Goal: Register for event/course

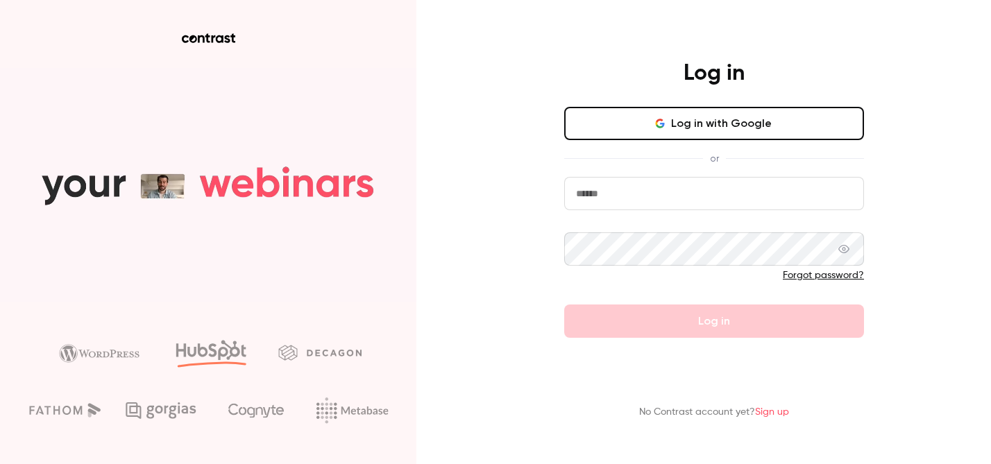
click at [617, 193] on input "email" at bounding box center [714, 193] width 300 height 33
click at [0, 464] on com-1password-button at bounding box center [0, 464] width 0 height 0
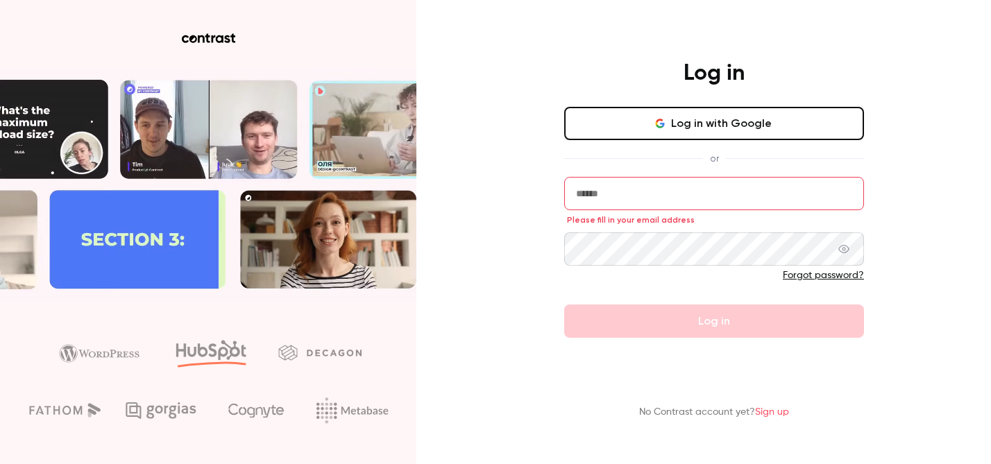
type input "**********"
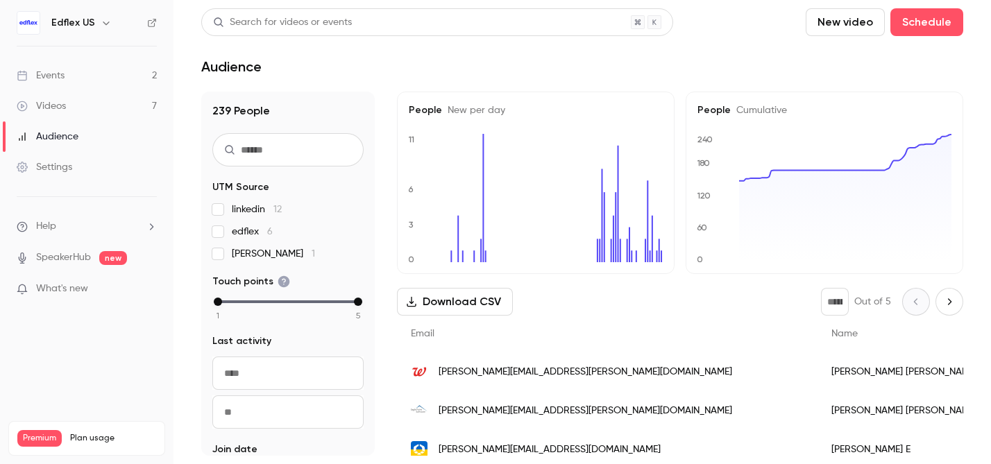
click at [118, 71] on link "Events 2" at bounding box center [87, 75] width 174 height 31
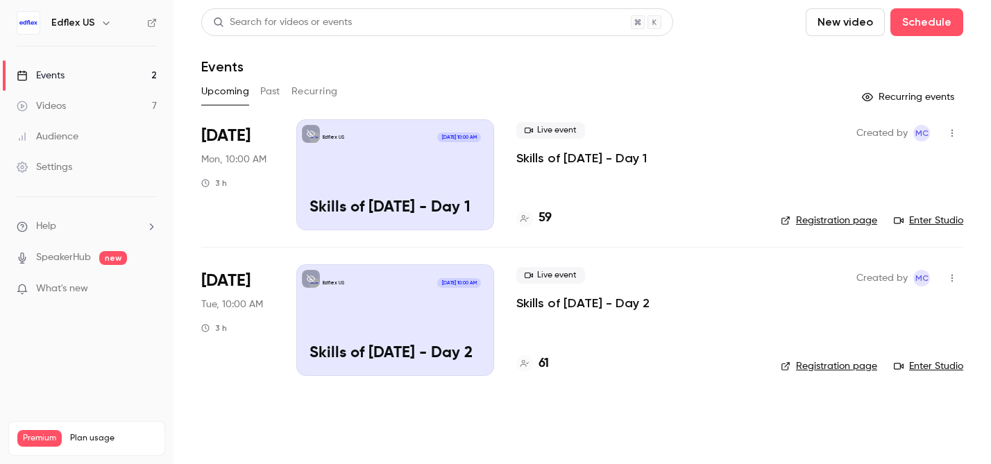
click at [401, 304] on div "Edflex US [DATE] 10:00 AM Skills of [DATE] - Day 2" at bounding box center [395, 320] width 198 height 111
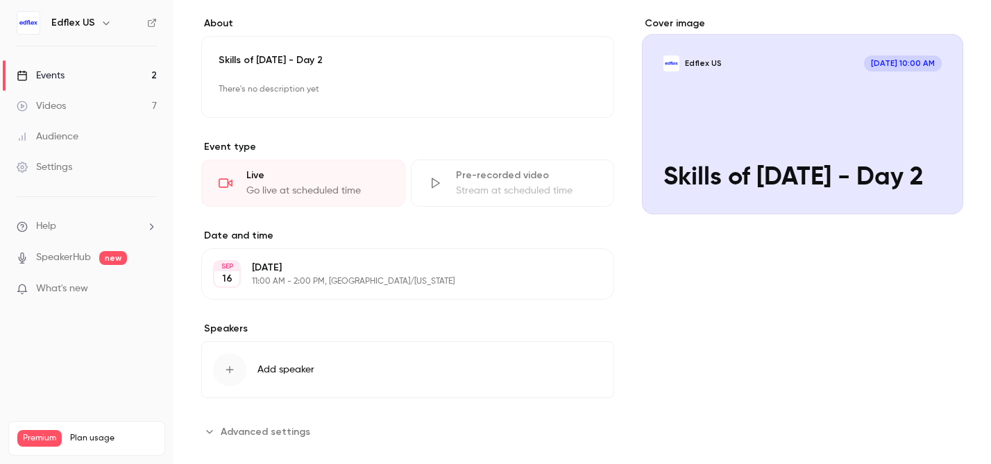
scroll to position [128, 0]
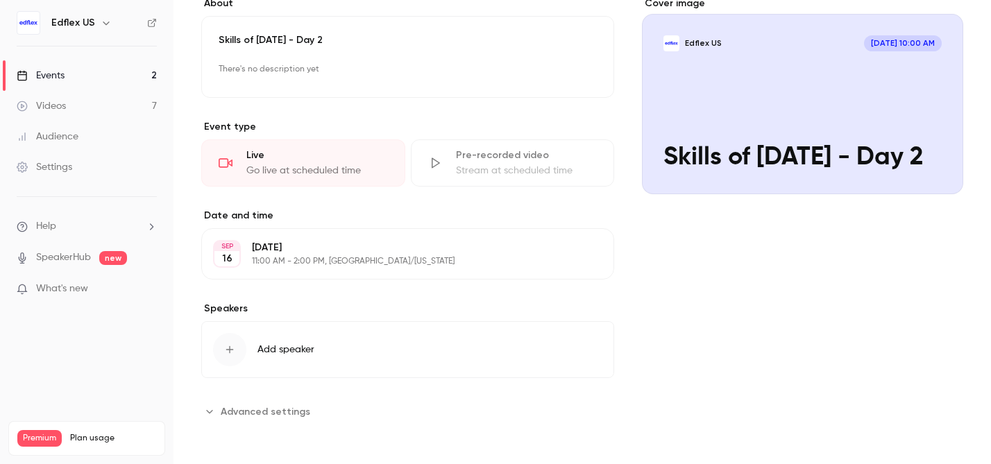
click at [279, 407] on span "Advanced settings" at bounding box center [266, 412] width 90 height 15
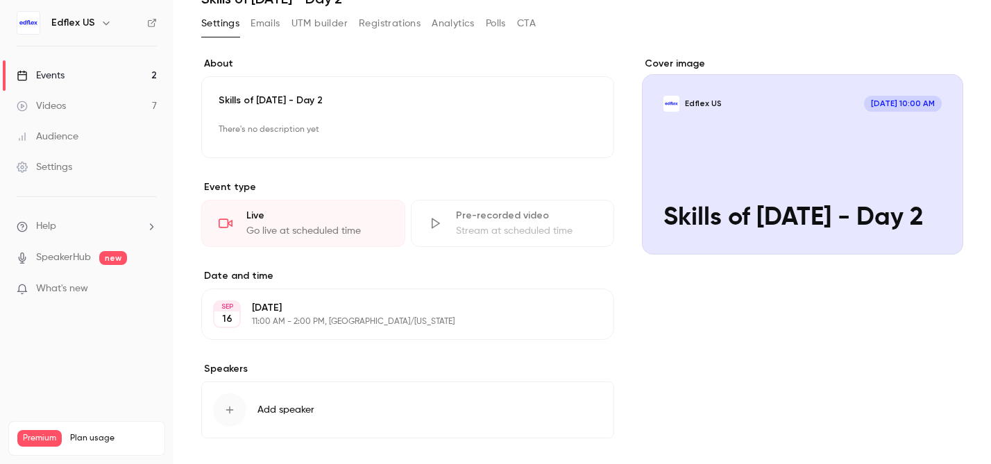
scroll to position [0, 0]
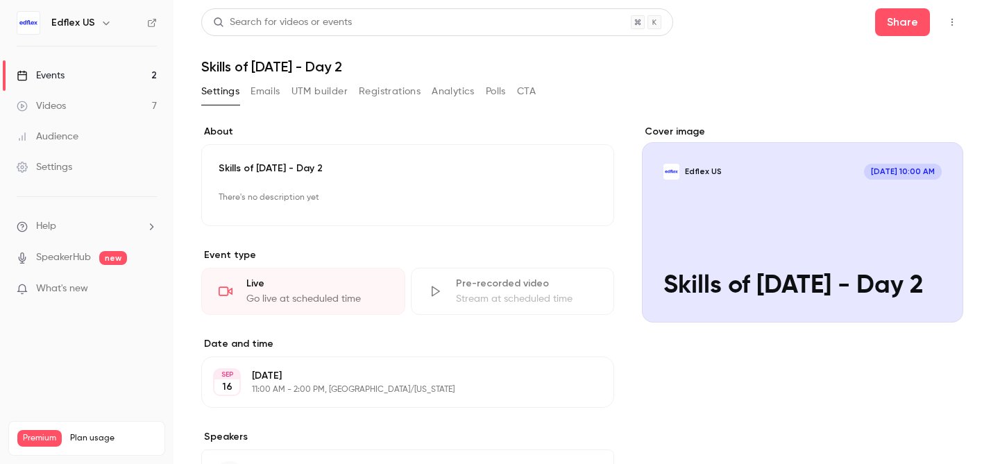
click at [953, 26] on icon "button" at bounding box center [952, 22] width 11 height 10
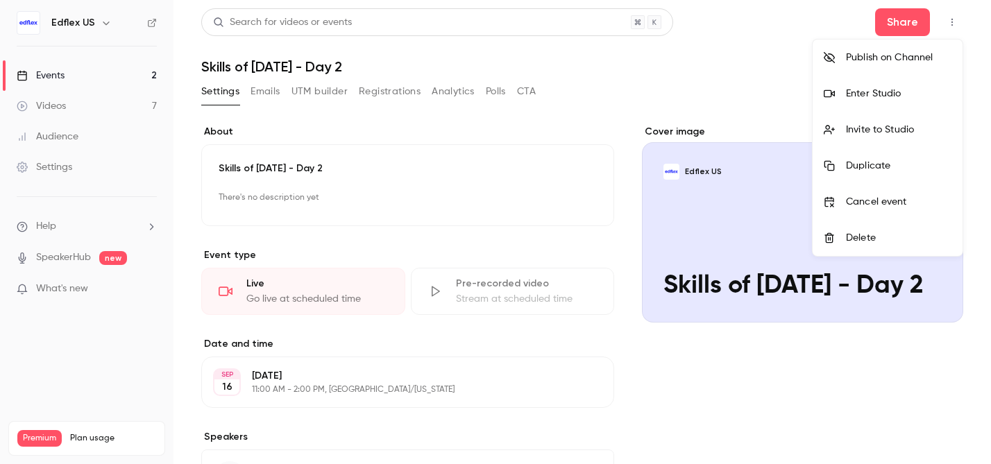
click at [892, 91] on div "Enter Studio" at bounding box center [899, 94] width 106 height 14
